Goal: Transaction & Acquisition: Purchase product/service

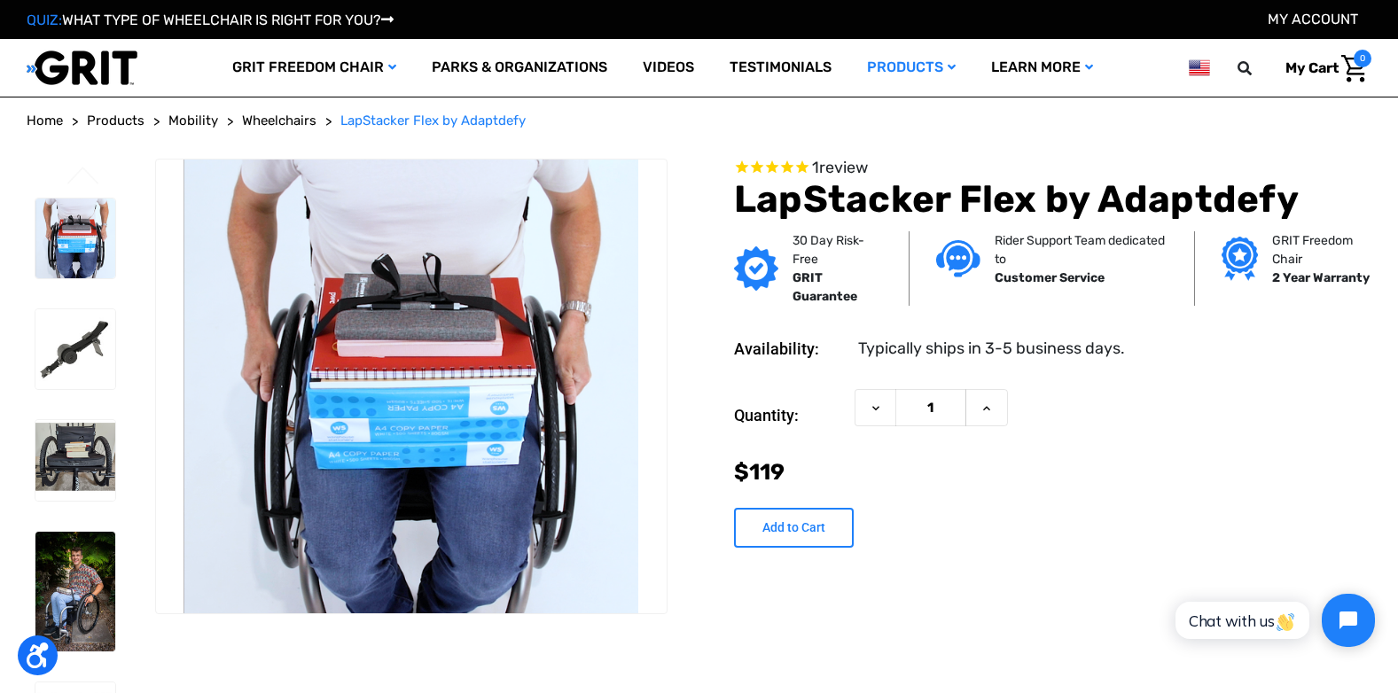
click at [795, 534] on input "Add to Cart" at bounding box center [794, 528] width 120 height 40
type input "Add to Cart"
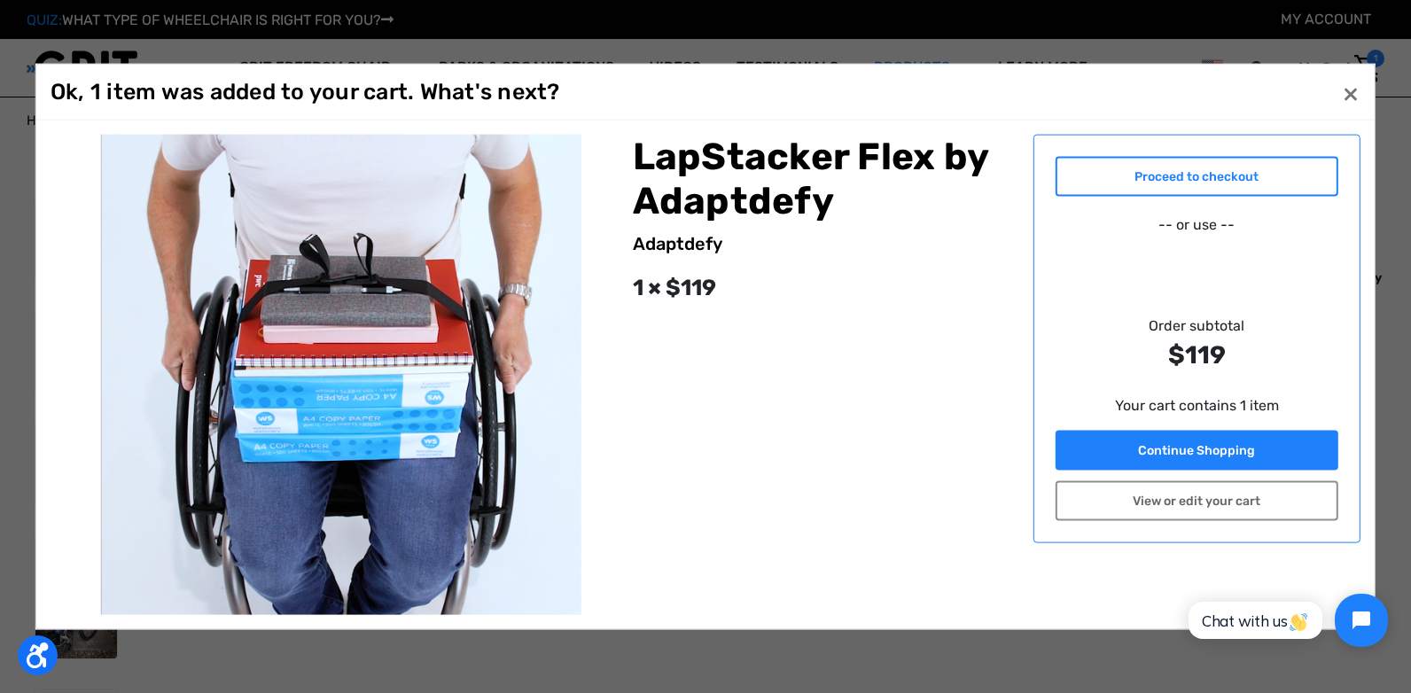
click at [1167, 184] on link "Proceed to checkout" at bounding box center [1198, 177] width 284 height 40
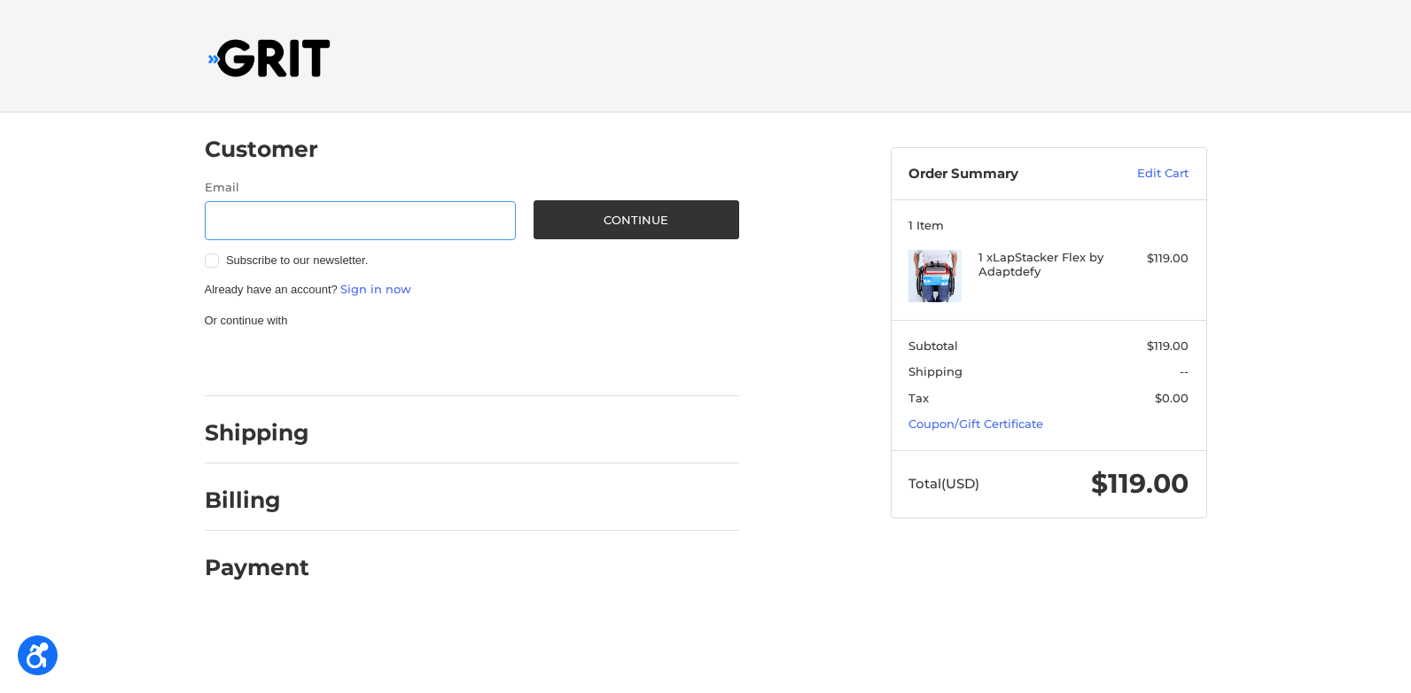
click at [234, 206] on input "Email" at bounding box center [361, 221] width 312 height 40
type input "[EMAIL_ADDRESS][DOMAIN_NAME]"
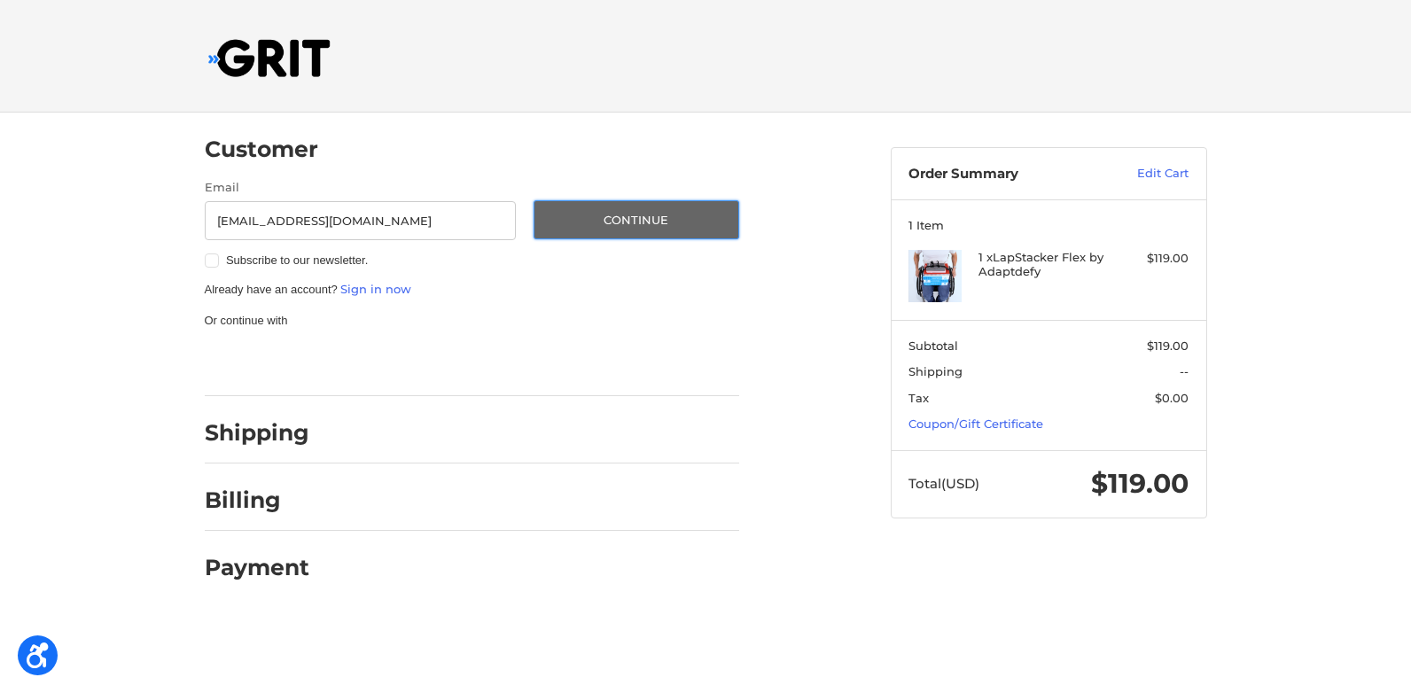
click at [575, 222] on button "Continue" at bounding box center [637, 219] width 206 height 39
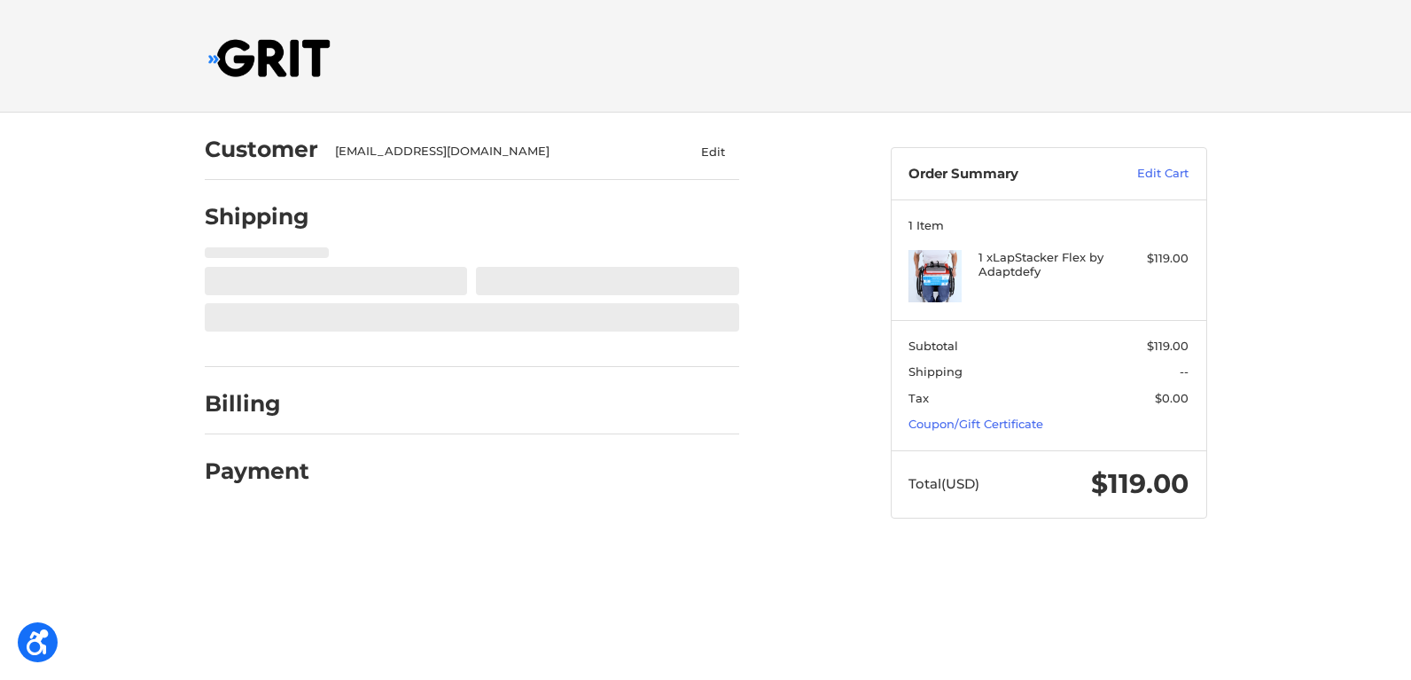
select select "US"
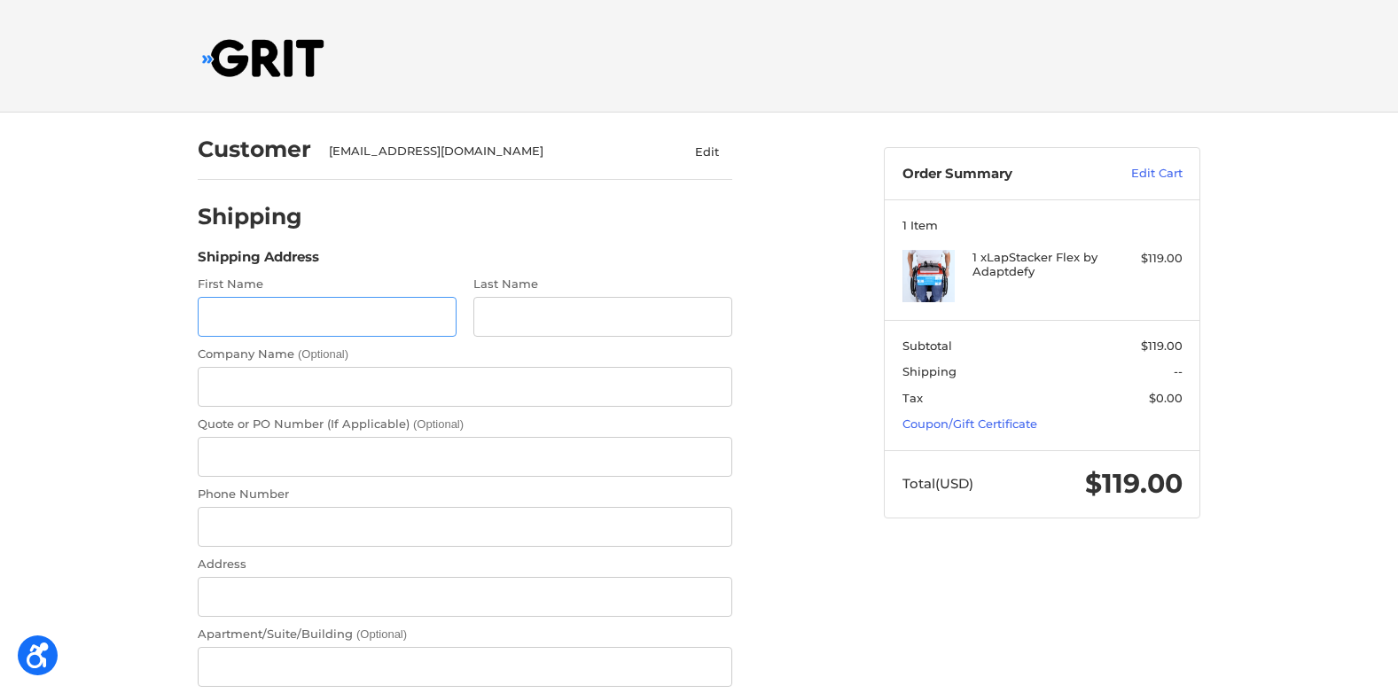
scroll to position [42, 0]
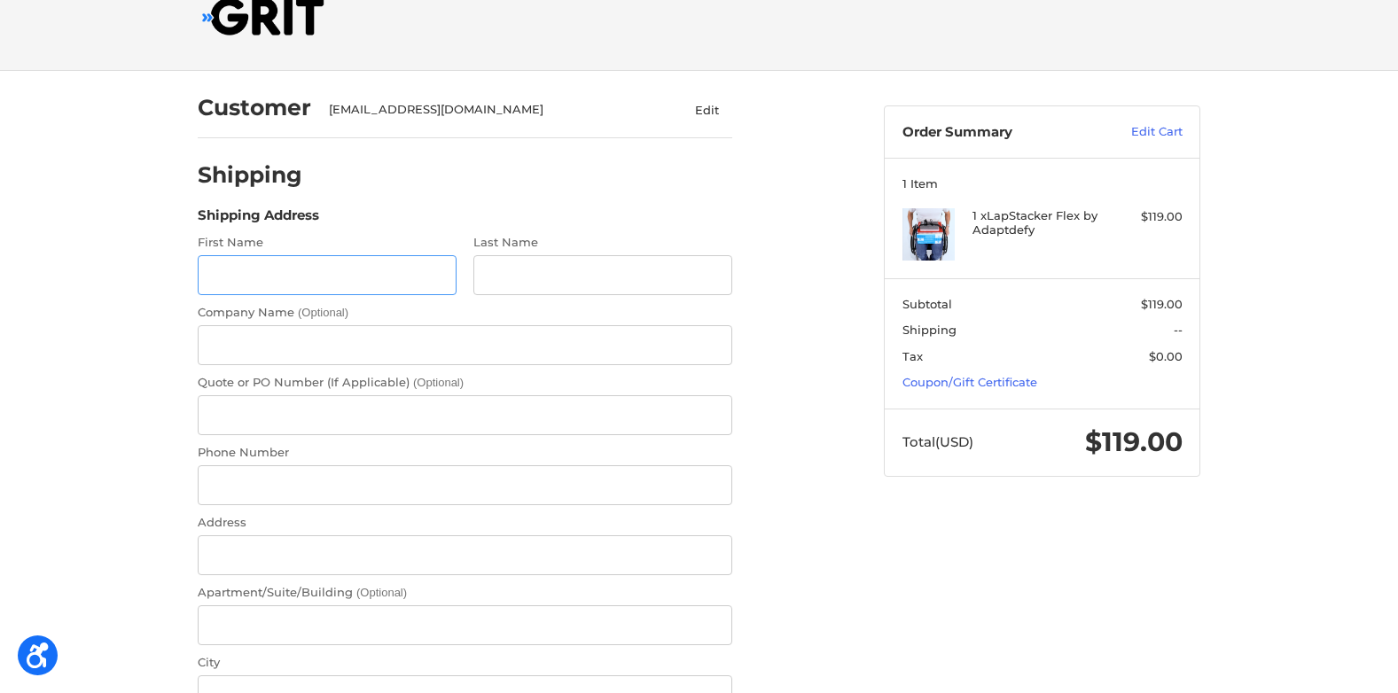
click at [254, 268] on input "First Name" at bounding box center [327, 275] width 259 height 40
type input "ESTELLE"
type input "ANEMA"
type input "14234535390"
type input "114 Savely Dr"
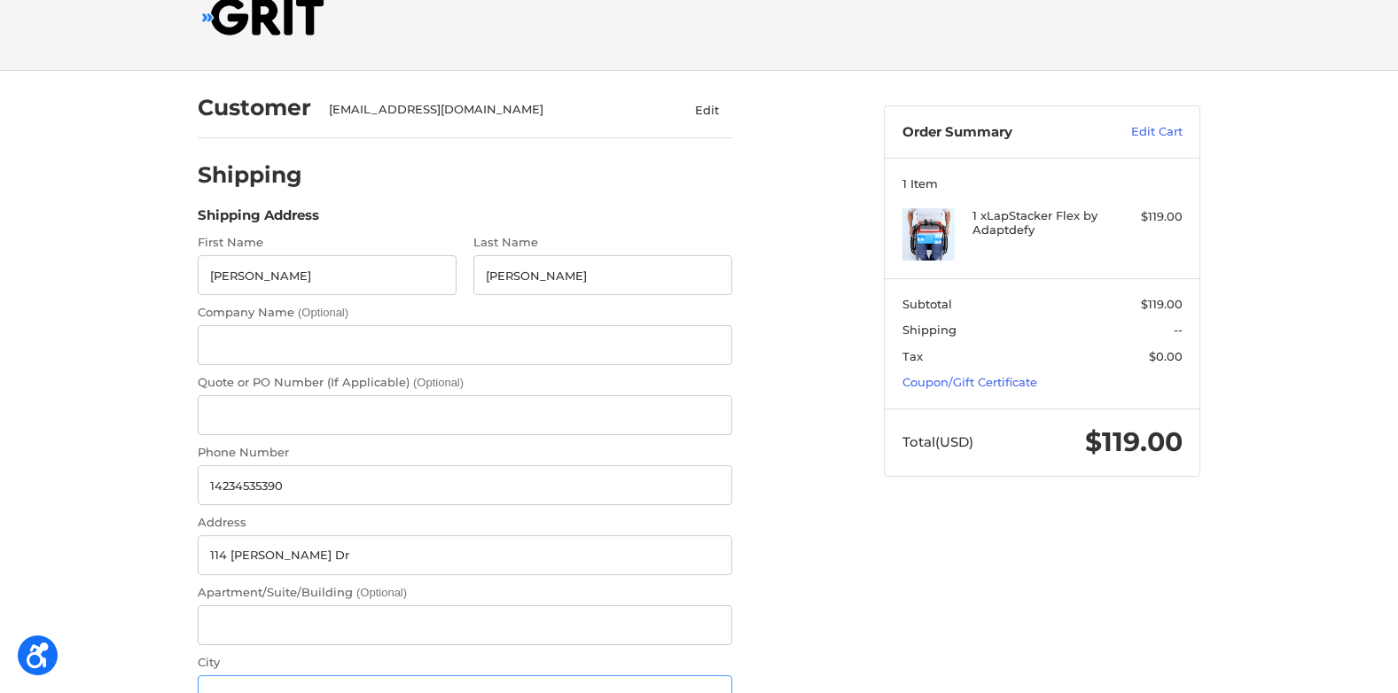
type input "Hendersonville"
select select "TN"
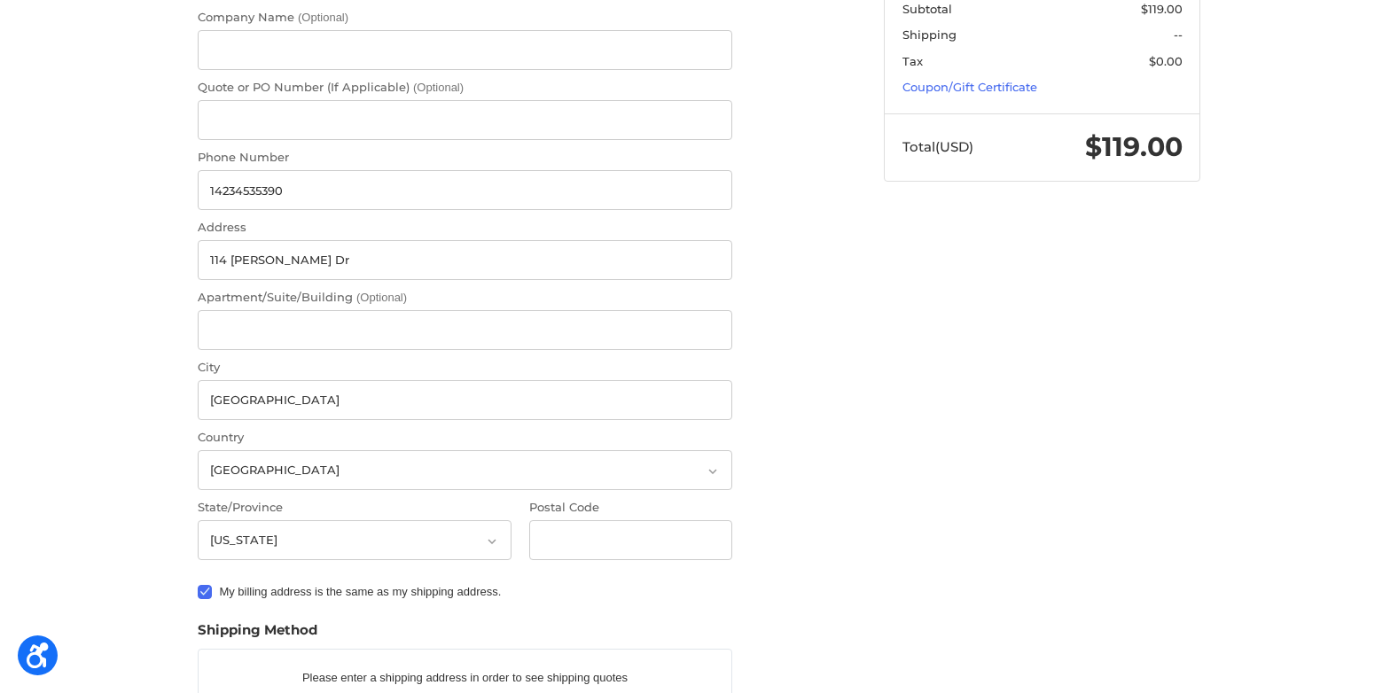
click at [202, 589] on label "My billing address is the same as my shipping address." at bounding box center [465, 592] width 534 height 14
click at [199, 584] on input "My billing address is the same as my shipping address." at bounding box center [198, 583] width 1 height 1
click at [206, 591] on label "My billing address is the same as my shipping address." at bounding box center [465, 592] width 534 height 14
click at [199, 584] on input "My billing address is the same as my shipping address." at bounding box center [198, 583] width 1 height 1
checkbox input "true"
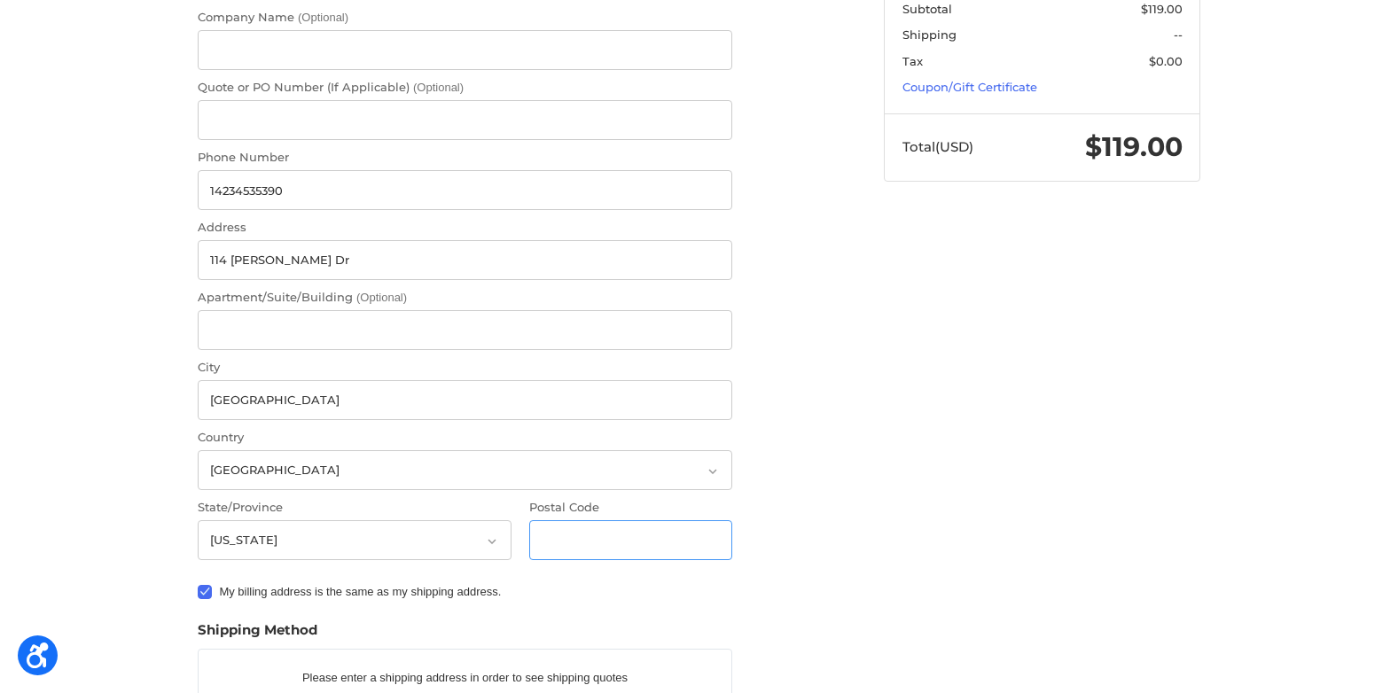
click at [543, 544] on input "Postal Code" at bounding box center [631, 540] width 204 height 40
click at [542, 542] on input "Postal Code" at bounding box center [631, 540] width 204 height 40
type input "37370"
click at [635, 612] on form "First Name ESTELLE Last Name ANEMA Company Name (Optional) Quote or PO Number (…" at bounding box center [465, 403] width 534 height 929
drag, startPoint x: 359, startPoint y: 386, endPoint x: 103, endPoint y: 398, distance: 256.4
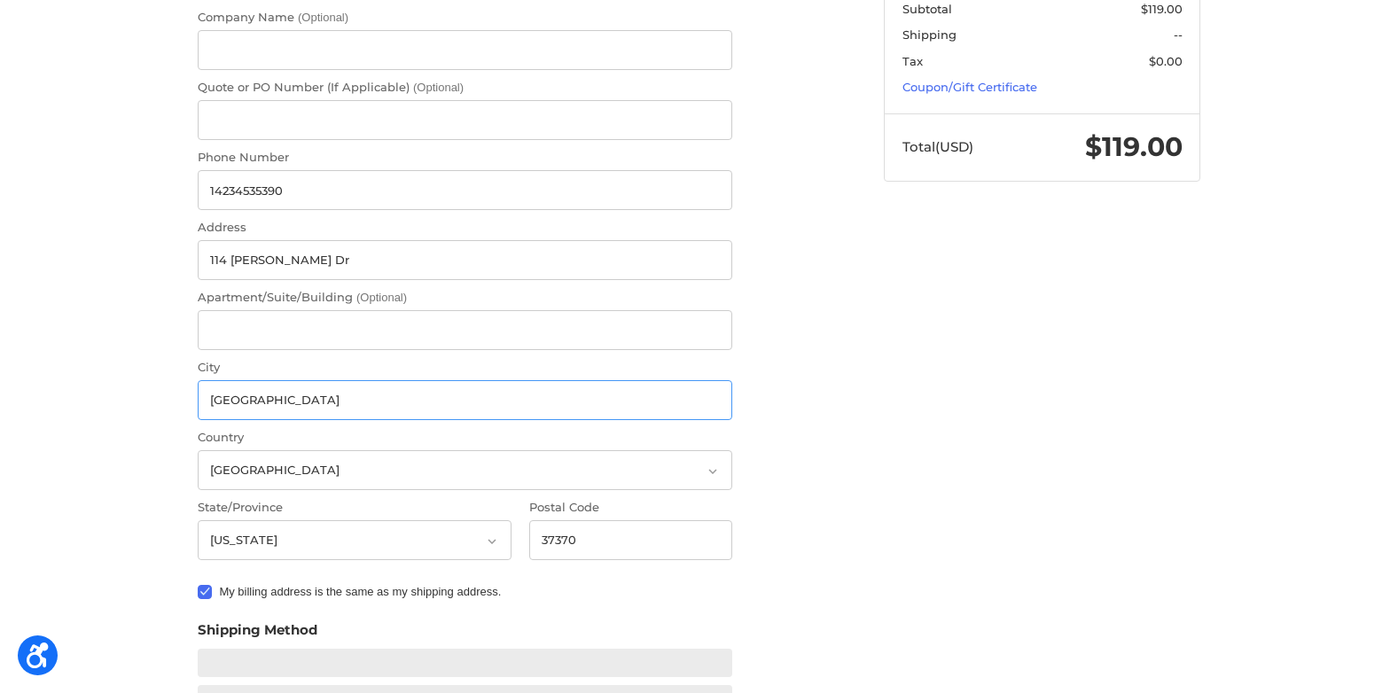
click at [103, 398] on div "Customer EFAWINNOMECHSVC@AOL.COM Edit Shipping Shipping Address First Name ESTE…" at bounding box center [699, 409] width 1398 height 1266
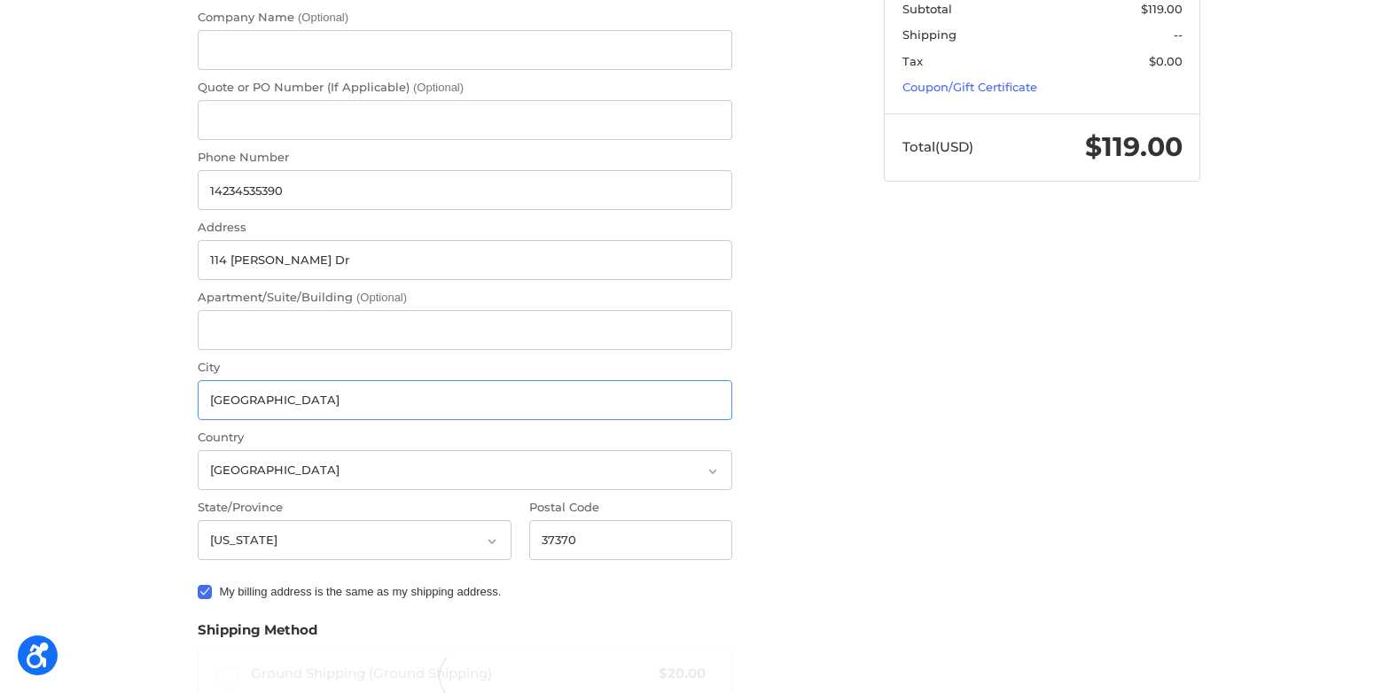
type input "r"
radio input "true"
type input "RICEVILLE"
click at [881, 479] on div "Customer EFAWINNOMECHSVC@AOL.COM Edit Shipping Shipping Address First Name ESTE…" at bounding box center [700, 400] width 1064 height 1248
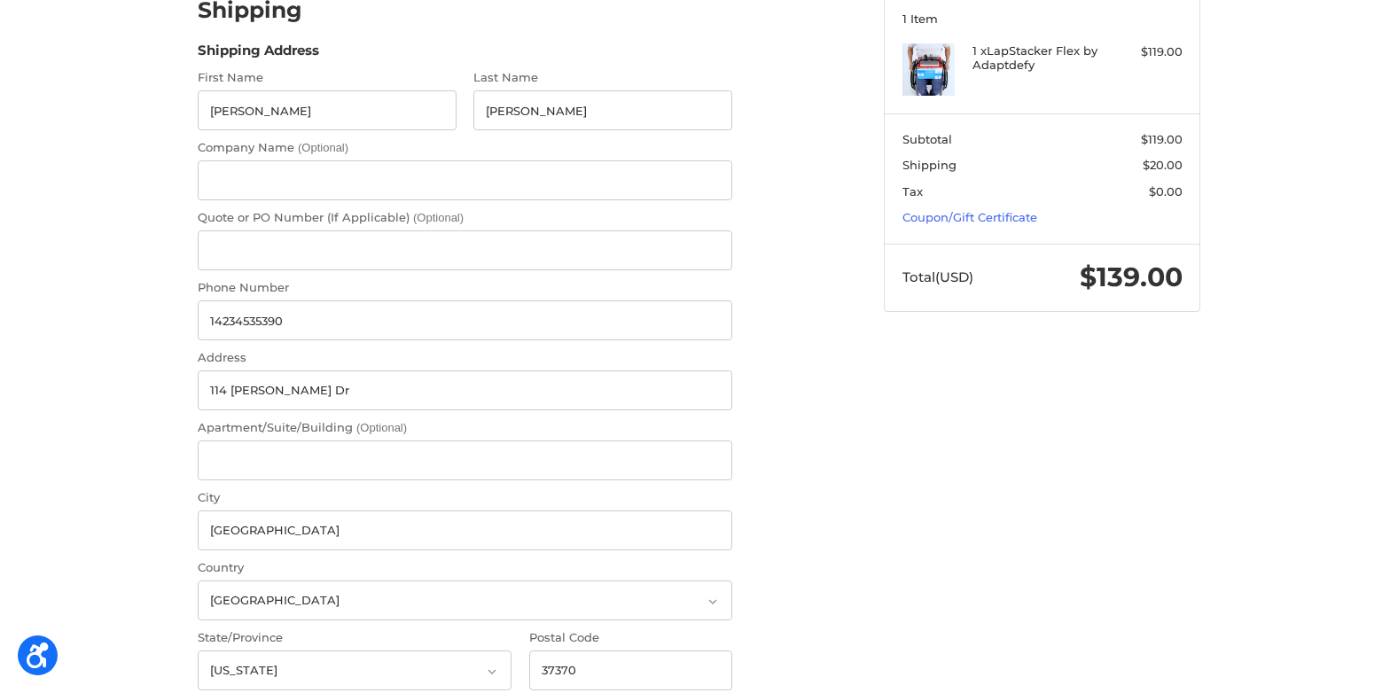
scroll to position [0, 0]
